Goal: Transaction & Acquisition: Book appointment/travel/reservation

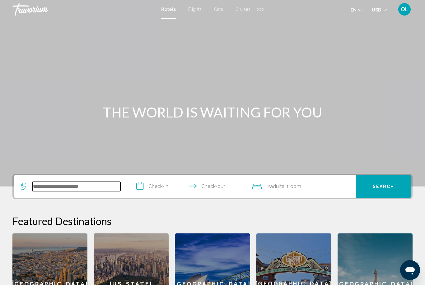
click at [79, 186] on input "Search widget" at bounding box center [76, 186] width 88 height 9
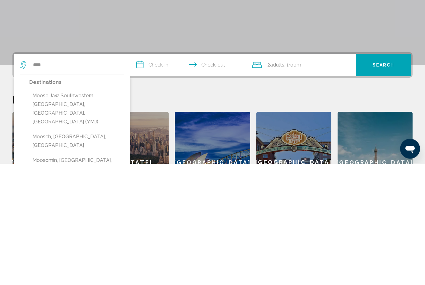
click at [73, 212] on button "Moose Jaw, Southwestern [GEOGRAPHIC_DATA], [GEOGRAPHIC_DATA], [GEOGRAPHIC_DATA]…" at bounding box center [76, 231] width 95 height 38
type input "**********"
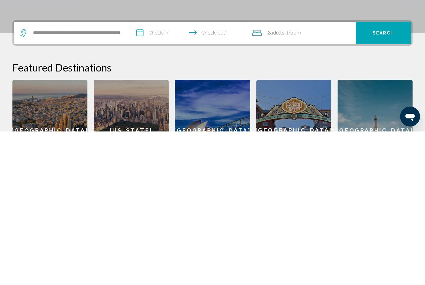
click at [168, 176] on input "**********" at bounding box center [189, 188] width 119 height 24
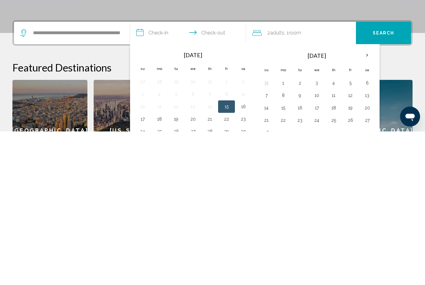
scroll to position [141, 0]
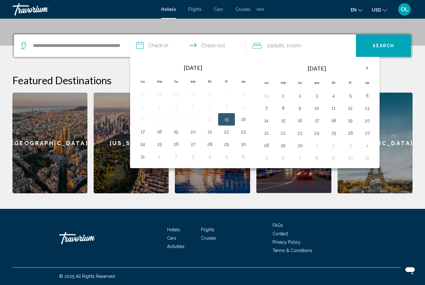
click at [242, 144] on button "30" at bounding box center [243, 144] width 10 height 9
click at [140, 161] on button "31" at bounding box center [143, 156] width 10 height 9
type input "**********"
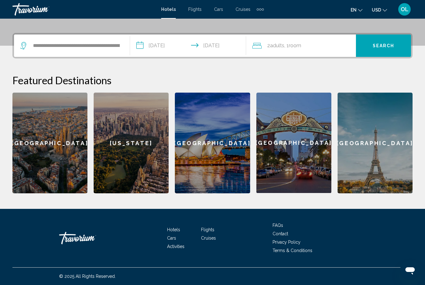
click at [320, 46] on div "2 Adult Adults , 1 Room rooms" at bounding box center [304, 45] width 104 height 9
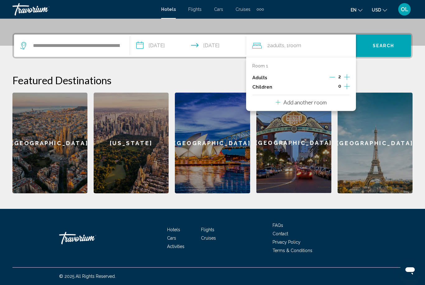
click at [346, 86] on icon "Increment children" at bounding box center [347, 87] width 6 height 6
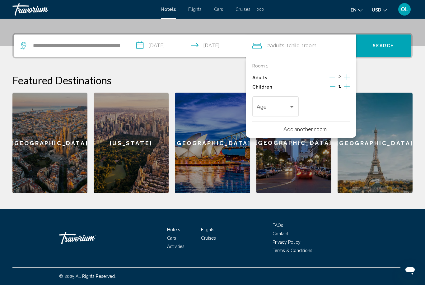
click at [290, 107] on div "Travelers: 2 adults, 1 child" at bounding box center [292, 107] width 6 height 5
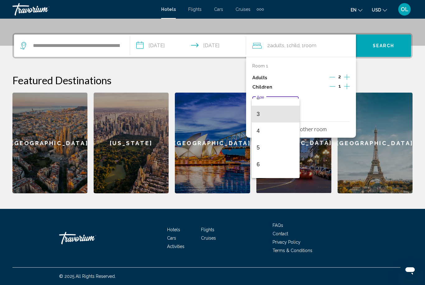
scroll to position [44, 0]
click at [261, 165] on span "6" at bounding box center [276, 163] width 38 height 17
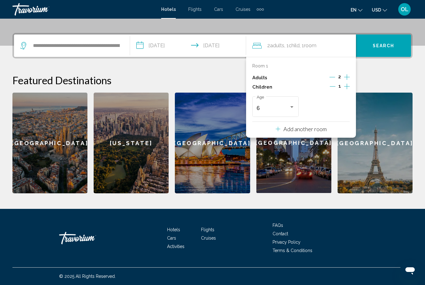
click at [380, 82] on h2 "Featured Destinations" at bounding box center [212, 80] width 400 height 12
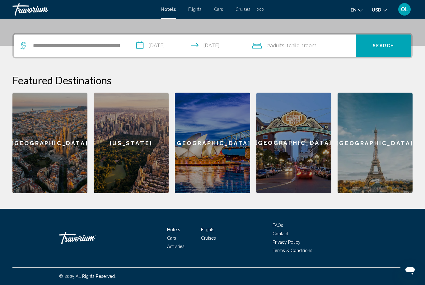
click at [382, 45] on span "Search" at bounding box center [384, 46] width 22 height 5
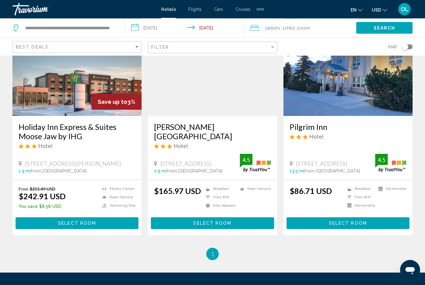
scroll to position [61, 0]
click at [353, 97] on img "Main content" at bounding box center [347, 66] width 129 height 100
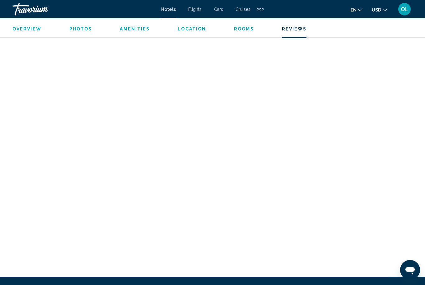
scroll to position [1245, 0]
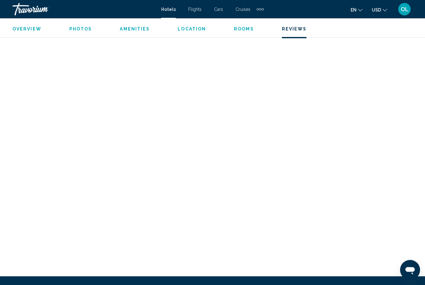
click at [287, 31] on span "Reviews" at bounding box center [294, 28] width 25 height 5
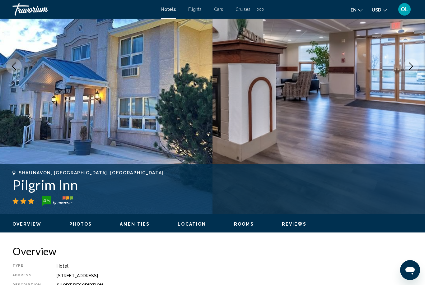
scroll to position [0, 0]
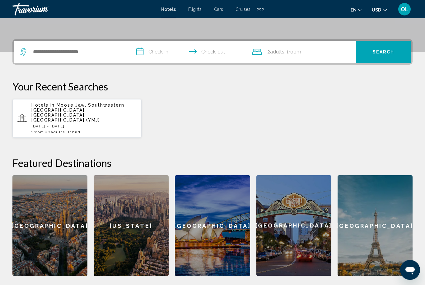
click at [69, 124] on p "[DATE] - [DATE]" at bounding box center [83, 126] width 105 height 4
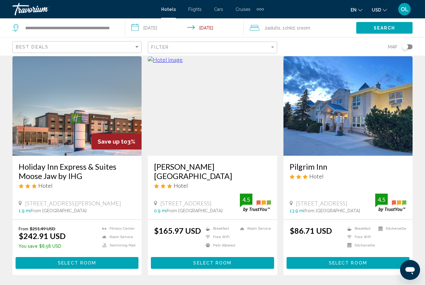
scroll to position [99, 0]
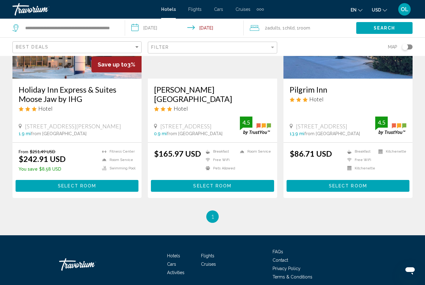
click at [205, 123] on span "[STREET_ADDRESS]" at bounding box center [185, 126] width 51 height 7
click at [216, 211] on li "You're on page 1" at bounding box center [212, 217] width 12 height 12
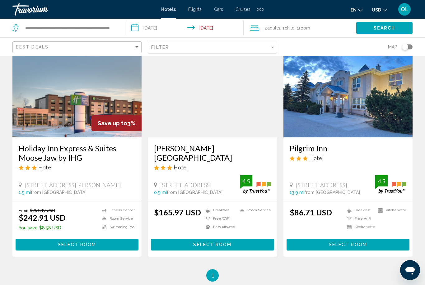
scroll to position [40, 0]
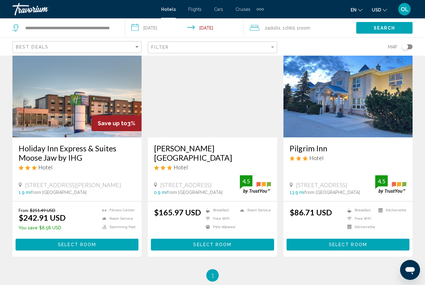
click at [227, 110] on img "Main content" at bounding box center [212, 88] width 129 height 100
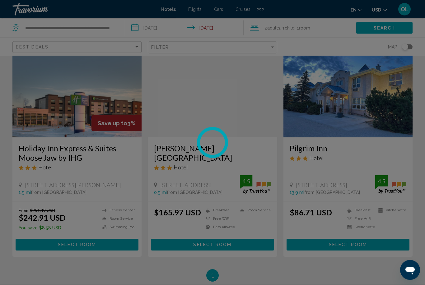
scroll to position [40, 0]
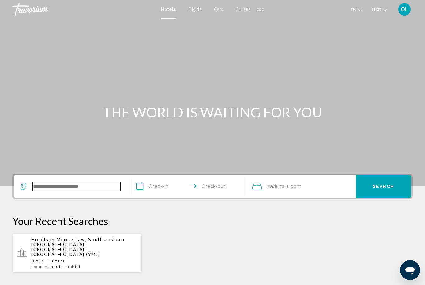
click at [72, 186] on input "Search widget" at bounding box center [76, 186] width 88 height 9
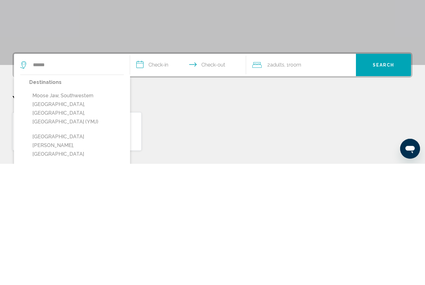
click at [60, 212] on button "Moose Jaw, Southwestern [GEOGRAPHIC_DATA], [GEOGRAPHIC_DATA], [GEOGRAPHIC_DATA]…" at bounding box center [76, 231] width 95 height 38
type input "**********"
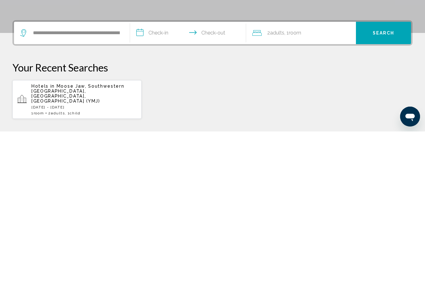
click at [68, 237] on span "Moose Jaw, Southwestern [GEOGRAPHIC_DATA], [GEOGRAPHIC_DATA], [GEOGRAPHIC_DATA]…" at bounding box center [77, 247] width 93 height 20
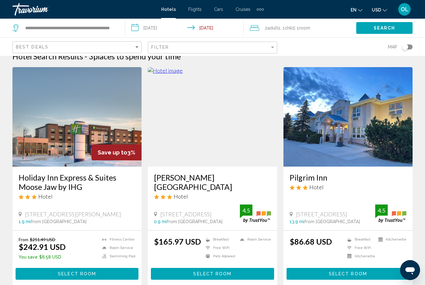
scroll to position [10, 0]
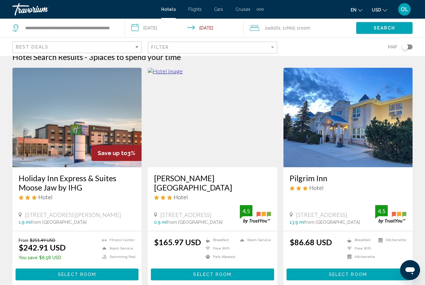
click at [215, 141] on img "Main content" at bounding box center [212, 118] width 129 height 100
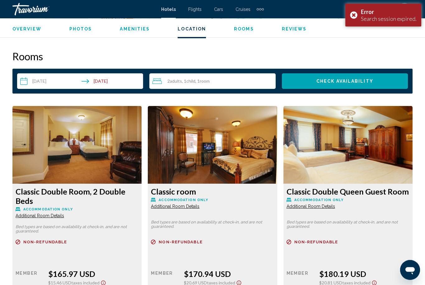
scroll to position [884, 0]
click at [49, 82] on input "**********" at bounding box center [81, 81] width 129 height 17
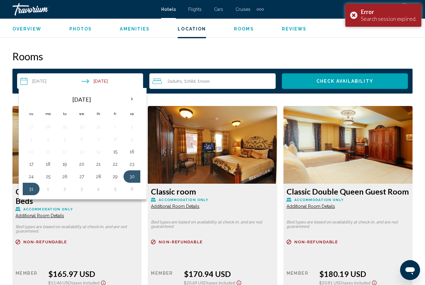
click at [101, 173] on button "28" at bounding box center [98, 176] width 10 height 9
click at [119, 173] on button "29" at bounding box center [115, 176] width 10 height 9
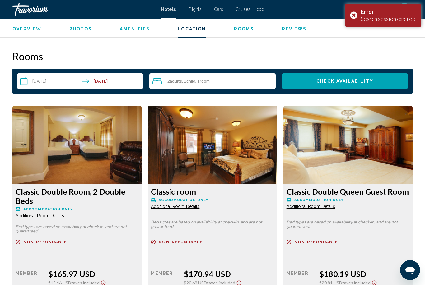
type input "**********"
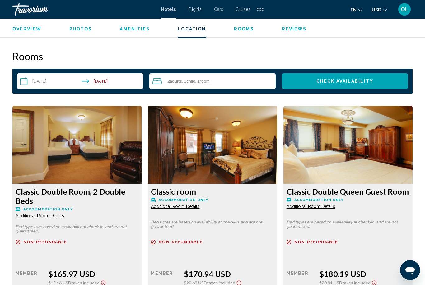
click at [340, 82] on span "Check Availability" at bounding box center [344, 81] width 57 height 5
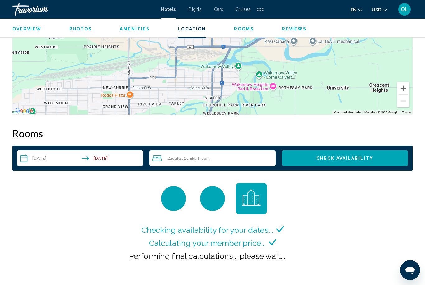
scroll to position [805, 0]
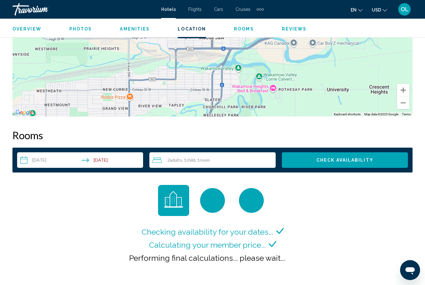
click at [235, 31] on span "Rooms" at bounding box center [244, 28] width 20 height 5
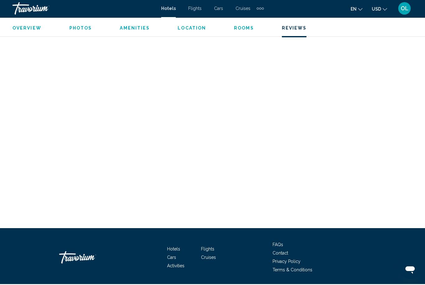
scroll to position [1175, 0]
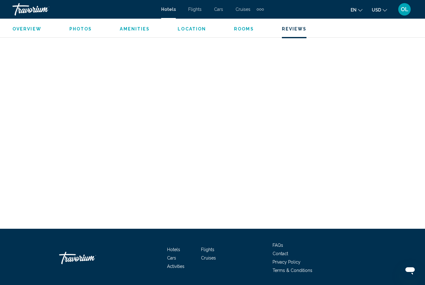
click at [241, 24] on div "Overview Photos Amenities Location Rooms Reviews Check Availability" at bounding box center [212, 28] width 425 height 19
click at [241, 30] on span "Rooms" at bounding box center [244, 28] width 20 height 5
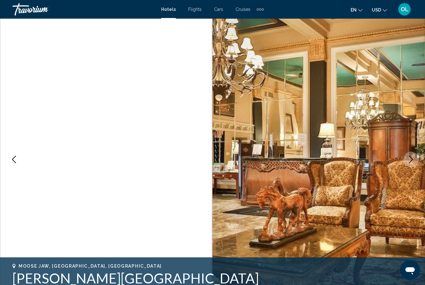
scroll to position [0, 0]
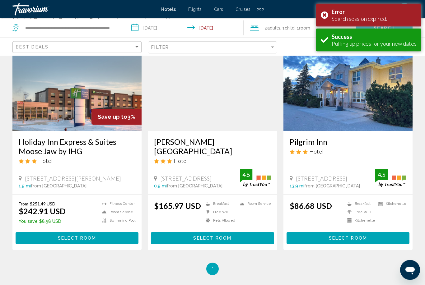
scroll to position [46, 0]
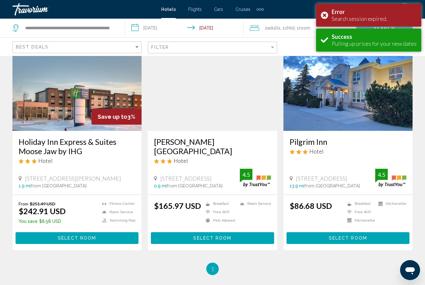
click at [209, 236] on span "Select Room" at bounding box center [212, 238] width 38 height 5
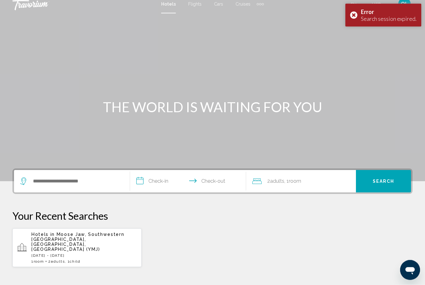
scroll to position [5, 0]
click at [355, 11] on div "Error Search session expired." at bounding box center [383, 15] width 76 height 23
